Goal: Information Seeking & Learning: Find specific page/section

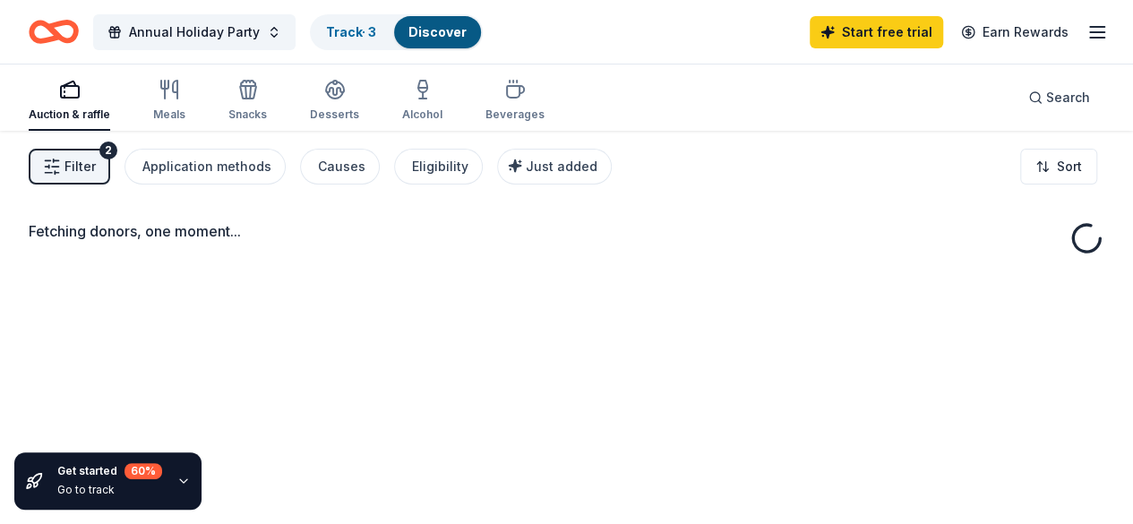
click at [579, 198] on div "Filter 2 Application methods Causes Eligibility Just added Sort" at bounding box center [566, 167] width 1133 height 72
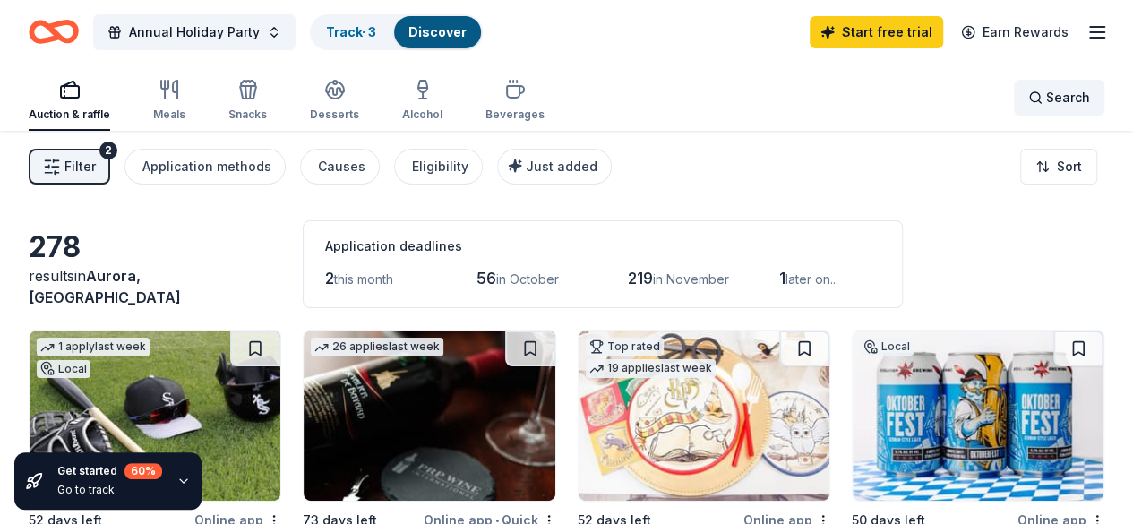
click at [1028, 96] on div "Search" at bounding box center [1059, 97] width 62 height 21
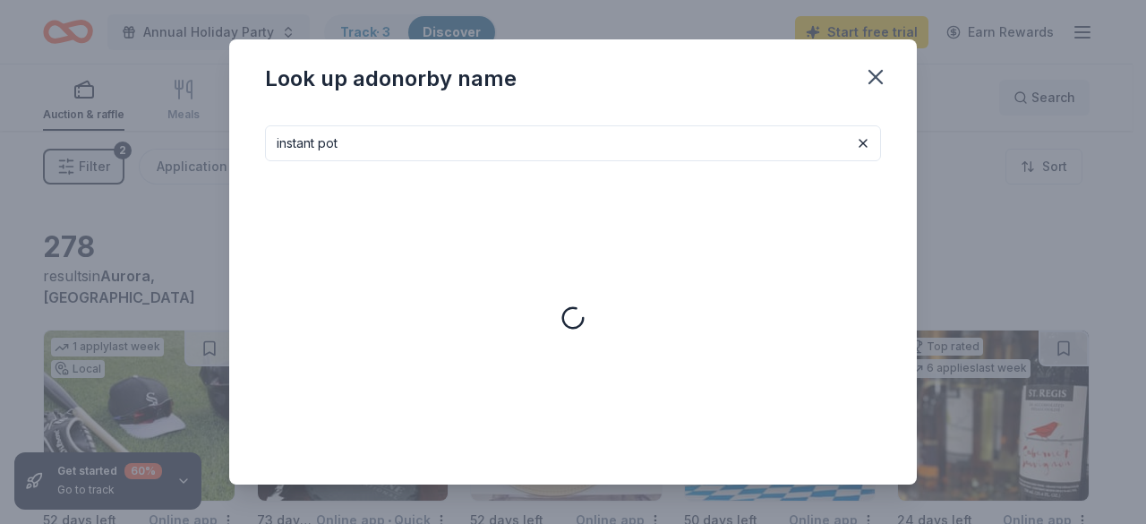
type input "instant pot"
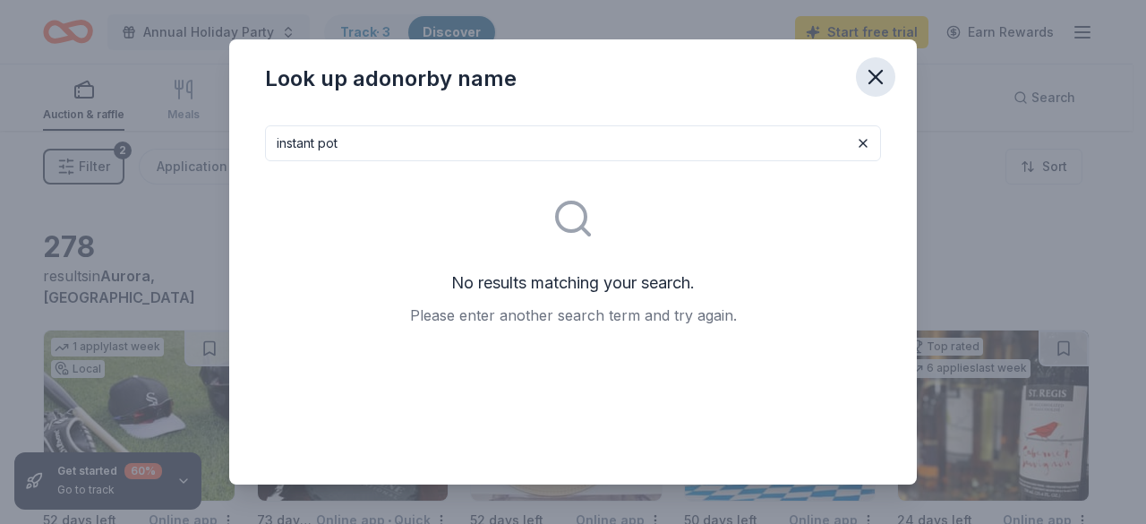
click at [876, 81] on icon "button" at bounding box center [875, 76] width 25 height 25
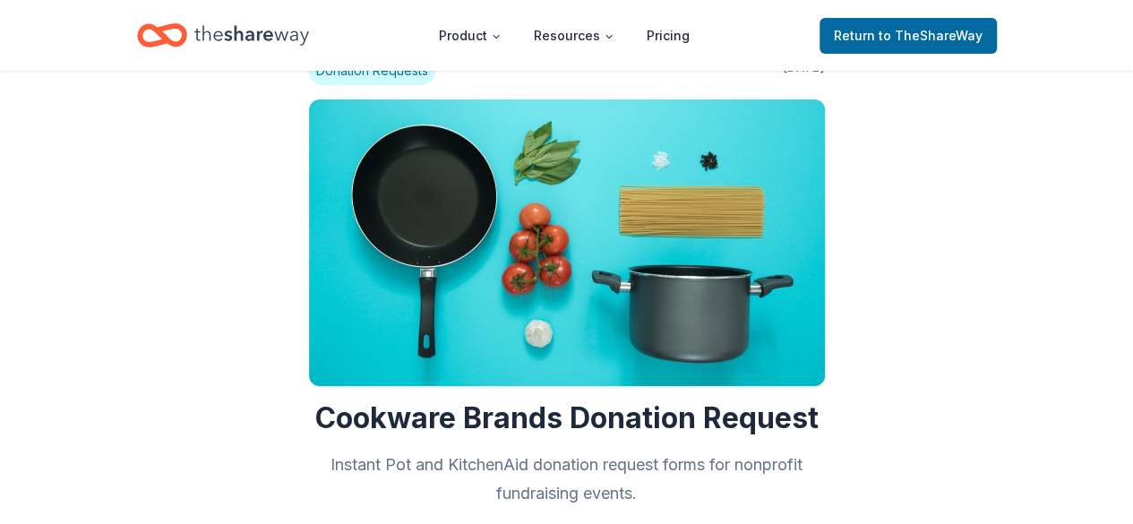
scroll to position [49, 0]
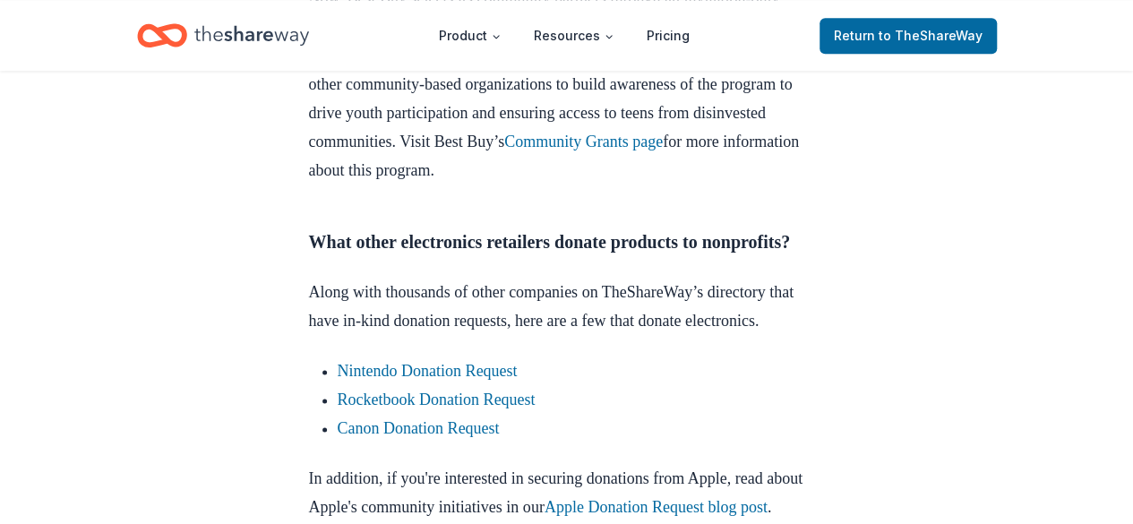
scroll to position [994, 0]
